Goal: Transaction & Acquisition: Purchase product/service

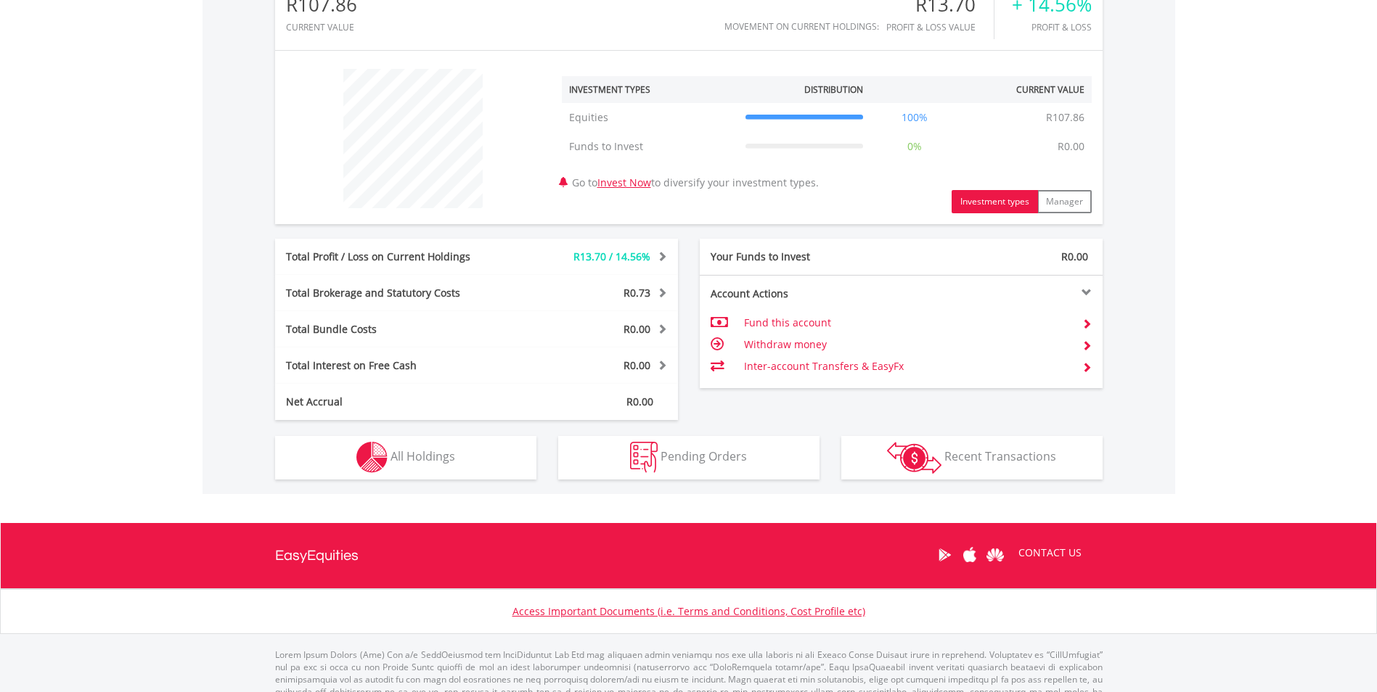
scroll to position [508, 0]
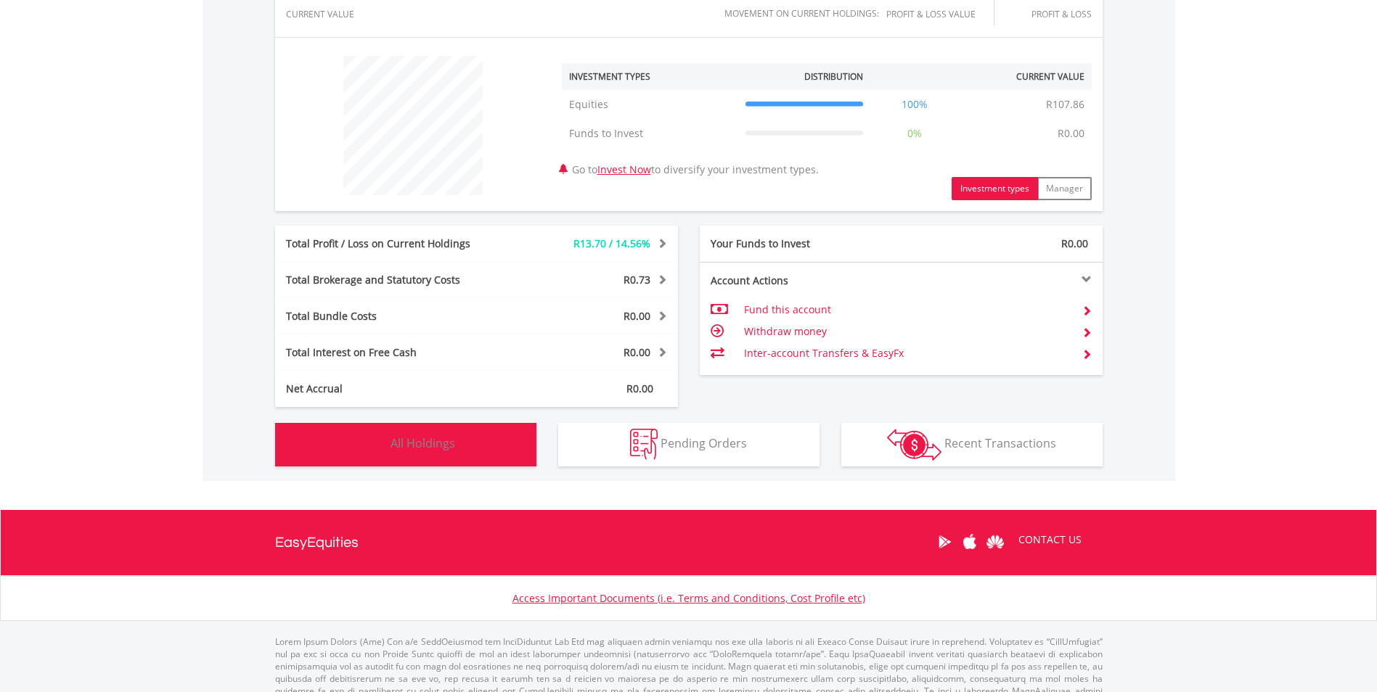
click at [455, 451] on button "Holdings All Holdings" at bounding box center [405, 445] width 261 height 44
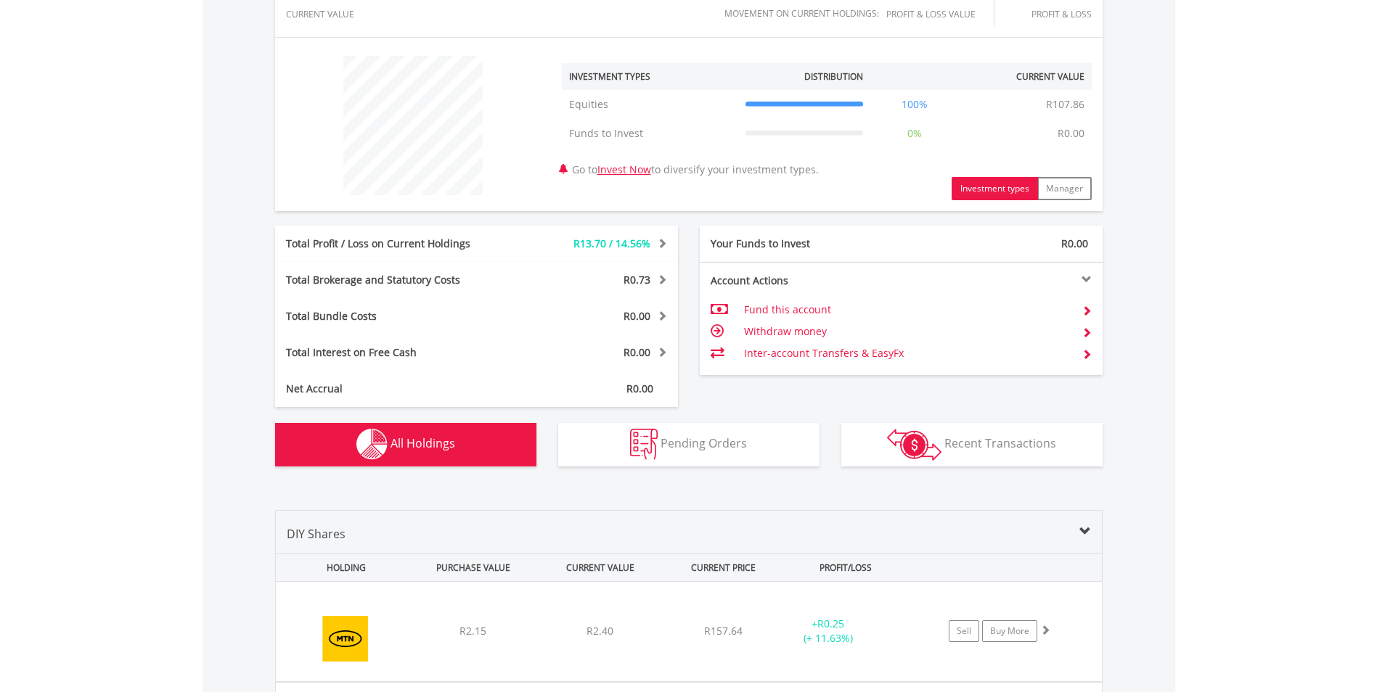
scroll to position [816, 0]
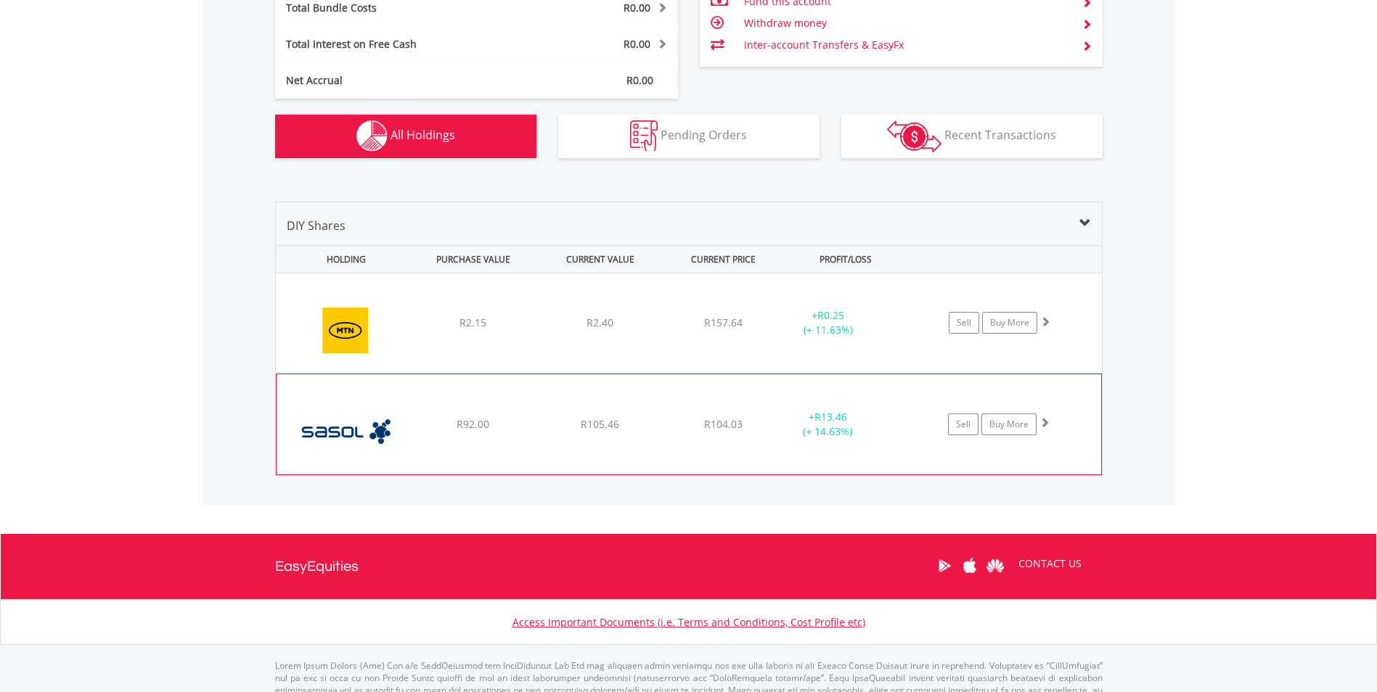
click at [782, 374] on div "﻿ Sasol Limited R92.00 R105.46 R104.03 + R13.46 (+ 14.63%) Sell Buy More" at bounding box center [689, 323] width 826 height 101
click at [988, 421] on link "Buy More" at bounding box center [1008, 425] width 55 height 22
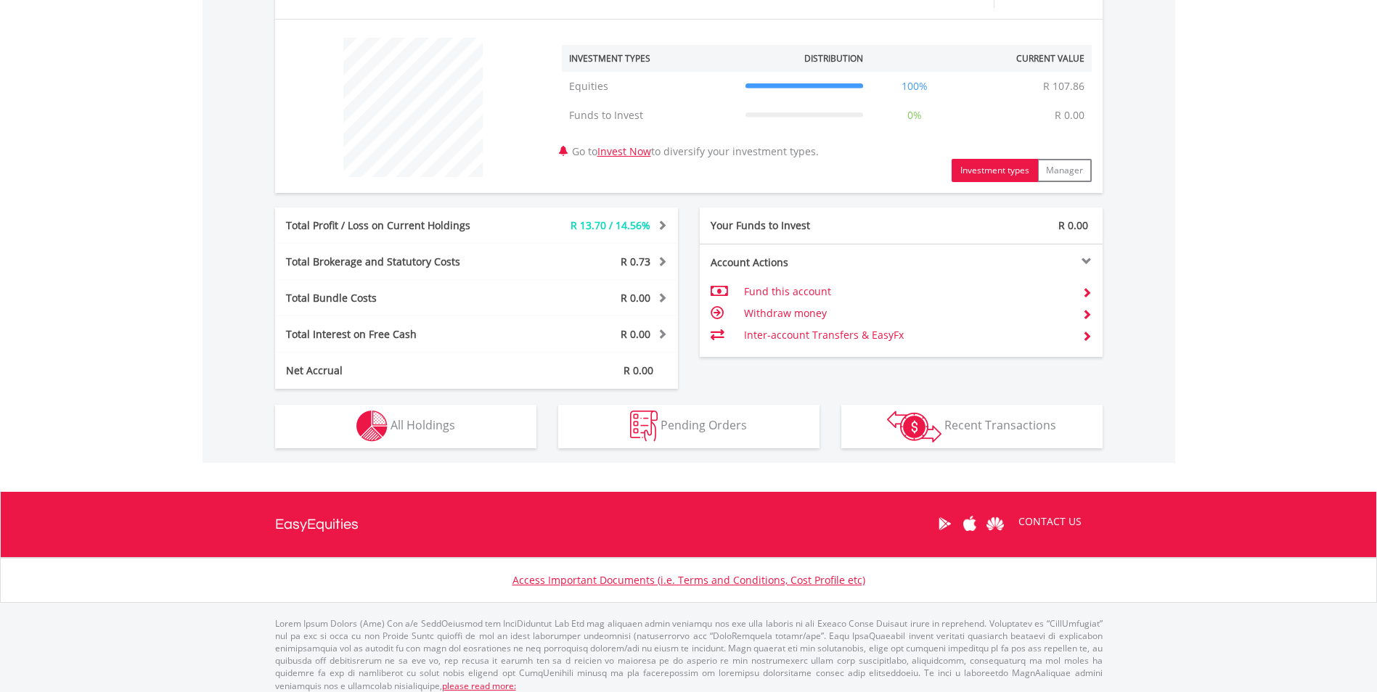
scroll to position [536, 0]
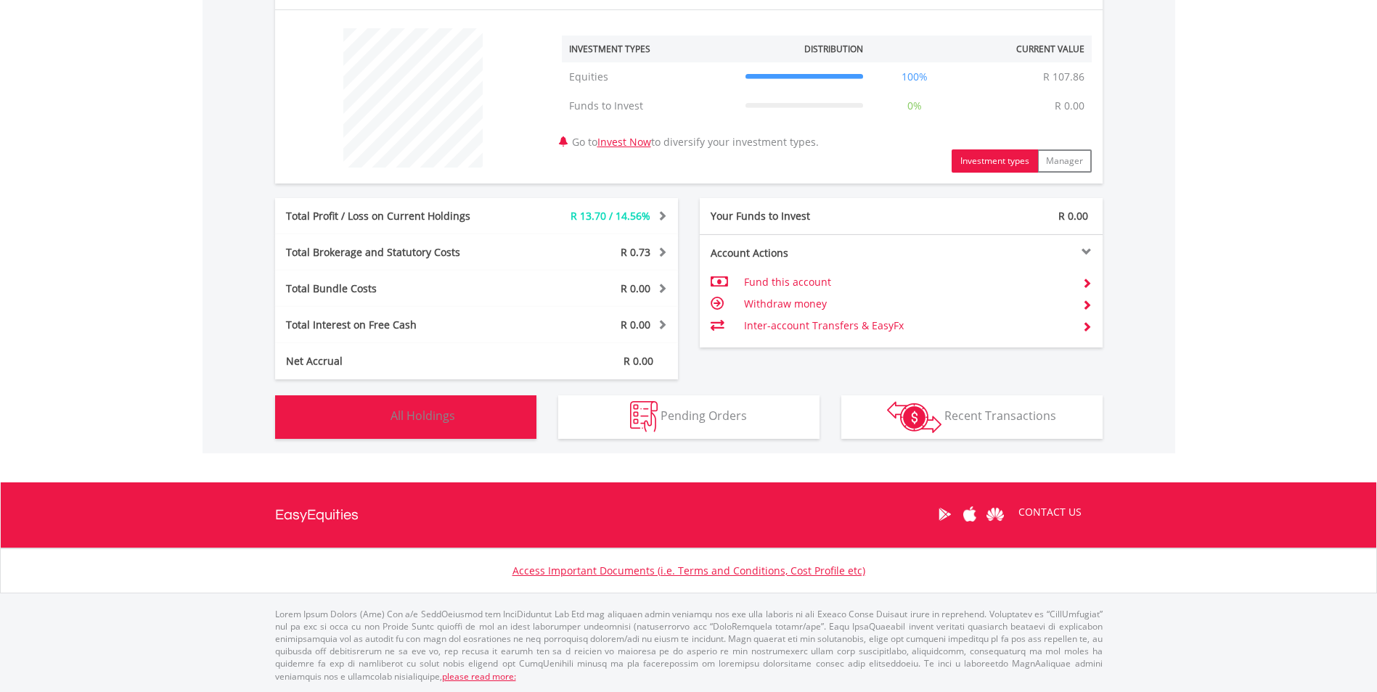
click at [425, 413] on span "All Holdings" at bounding box center [422, 416] width 65 height 16
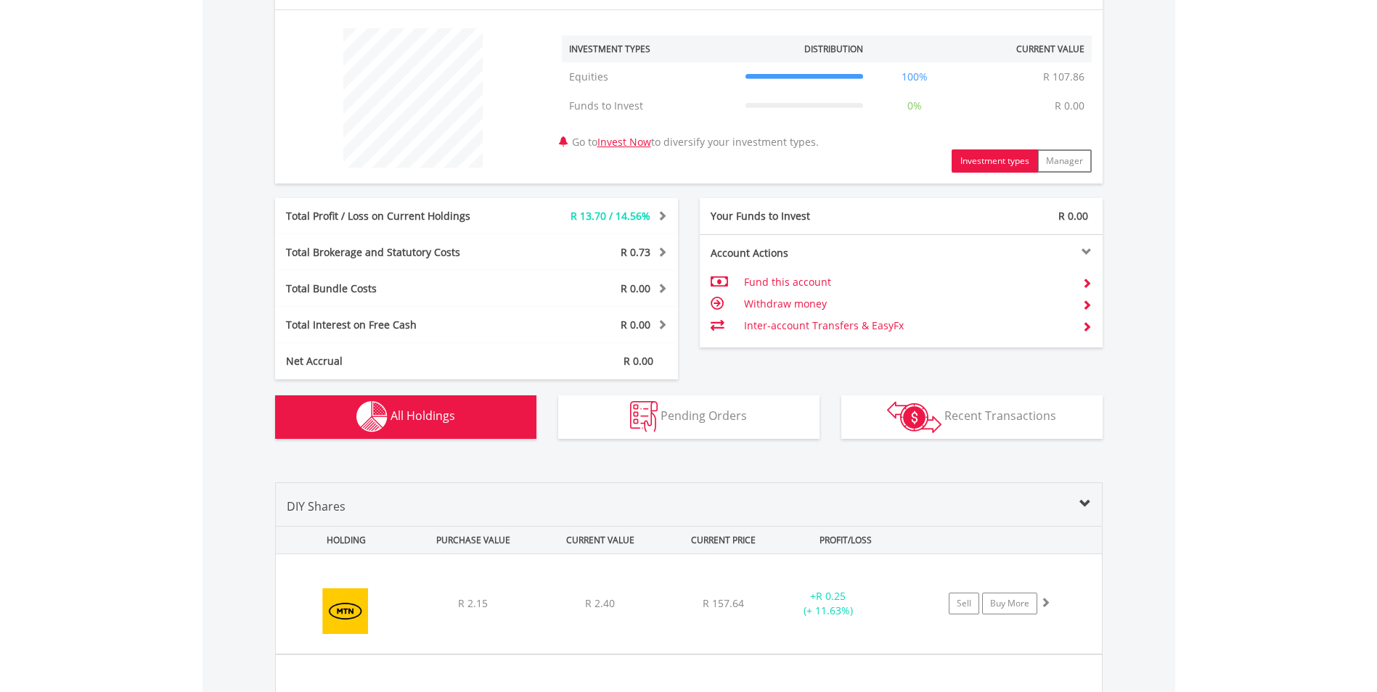
scroll to position [843, 0]
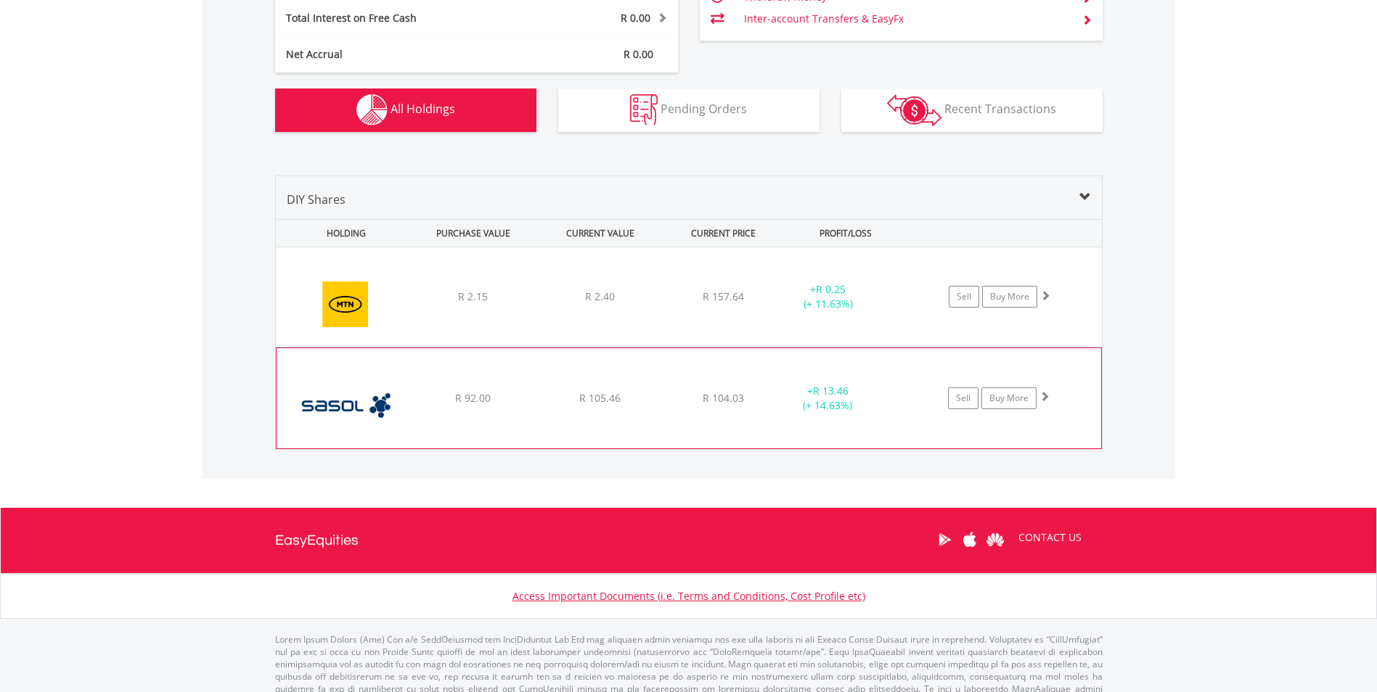
click at [777, 347] on div "﻿ Sasol Limited R 92.00 R 105.46 R 104.03 + R 13.46 (+ 14.63%) Sell Buy More" at bounding box center [689, 296] width 826 height 99
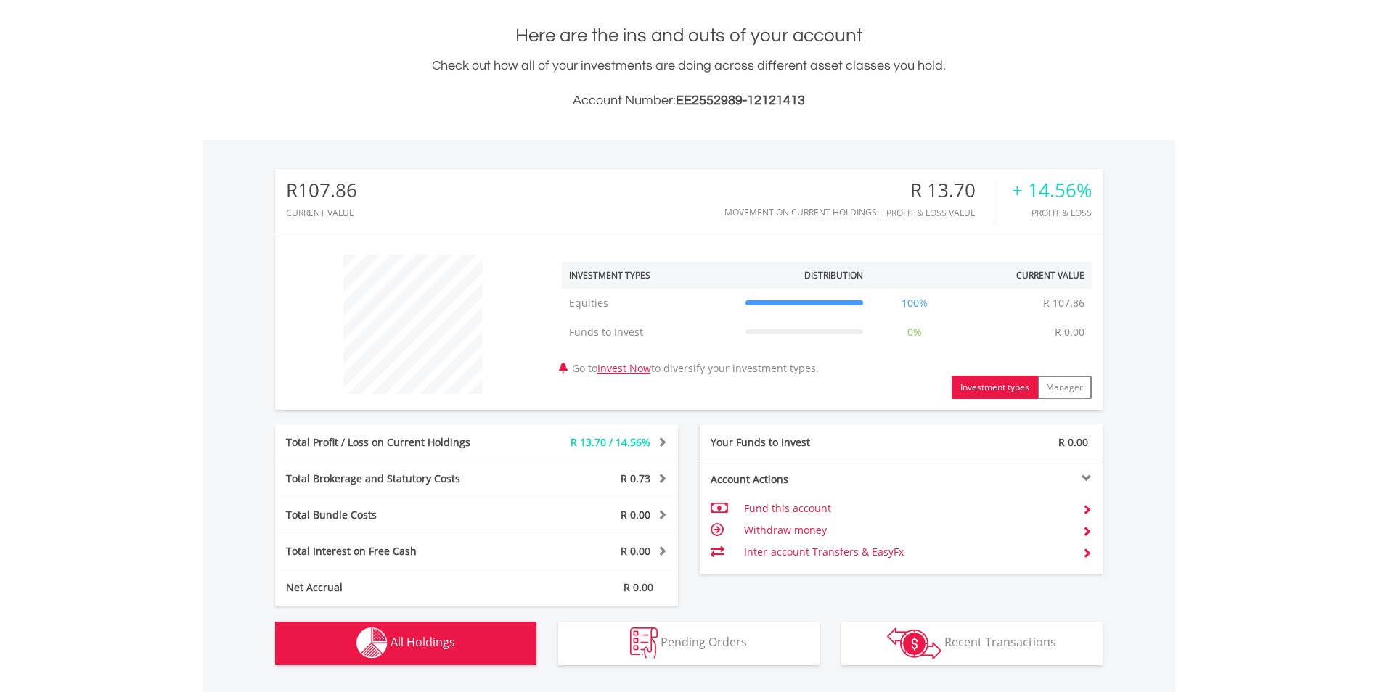
scroll to position [189, 0]
